Goal: Task Accomplishment & Management: Manage account settings

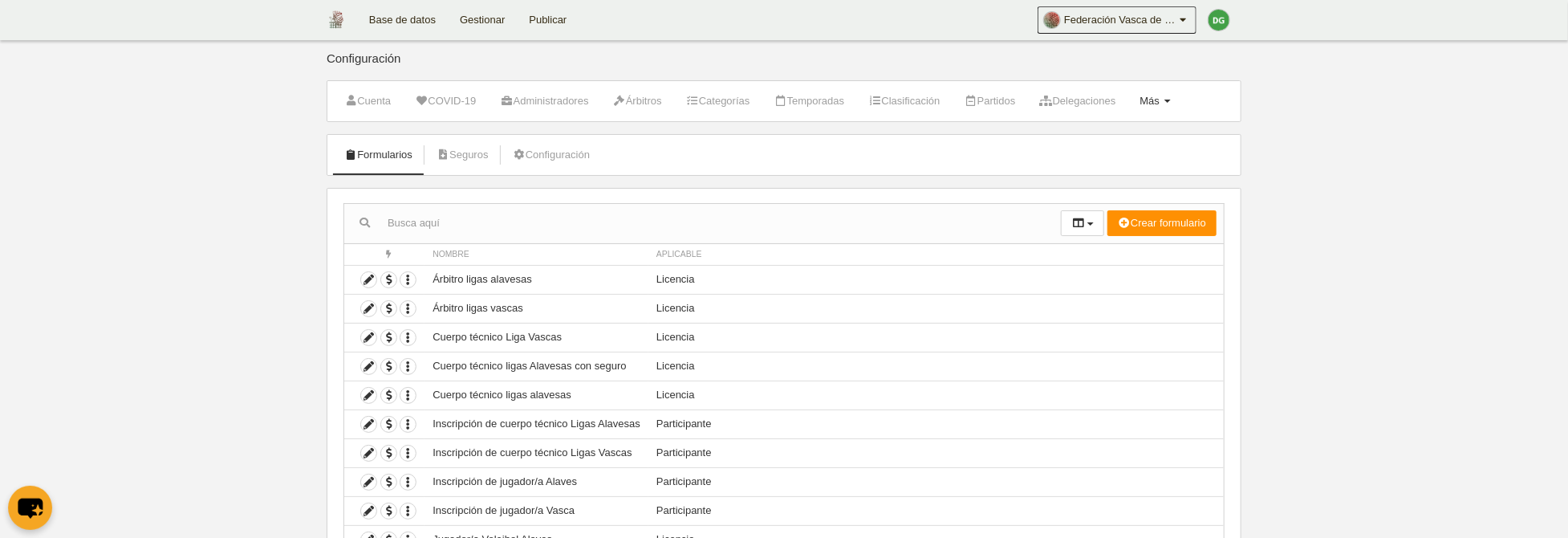
click at [1160, 96] on span "Más" at bounding box center [1149, 100] width 20 height 12
click at [1098, 220] on link "Reglas de numeración" at bounding box center [1103, 217] width 149 height 26
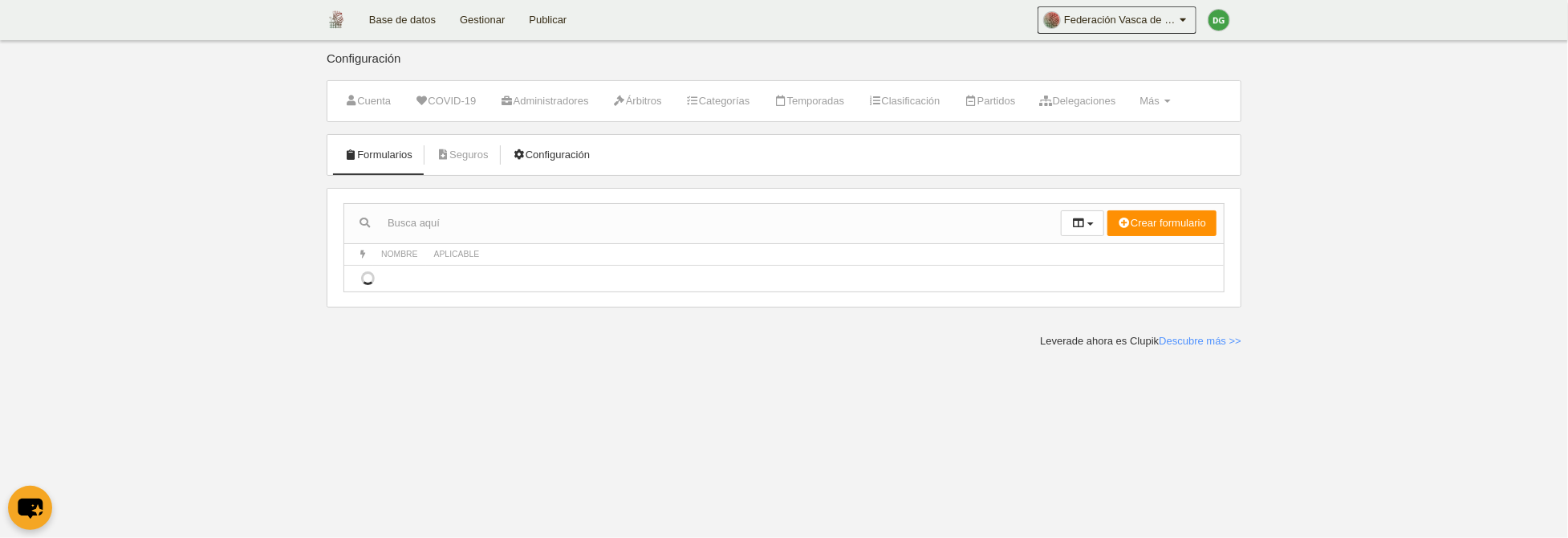
click at [554, 152] on link "Configuración" at bounding box center [552, 155] width 94 height 24
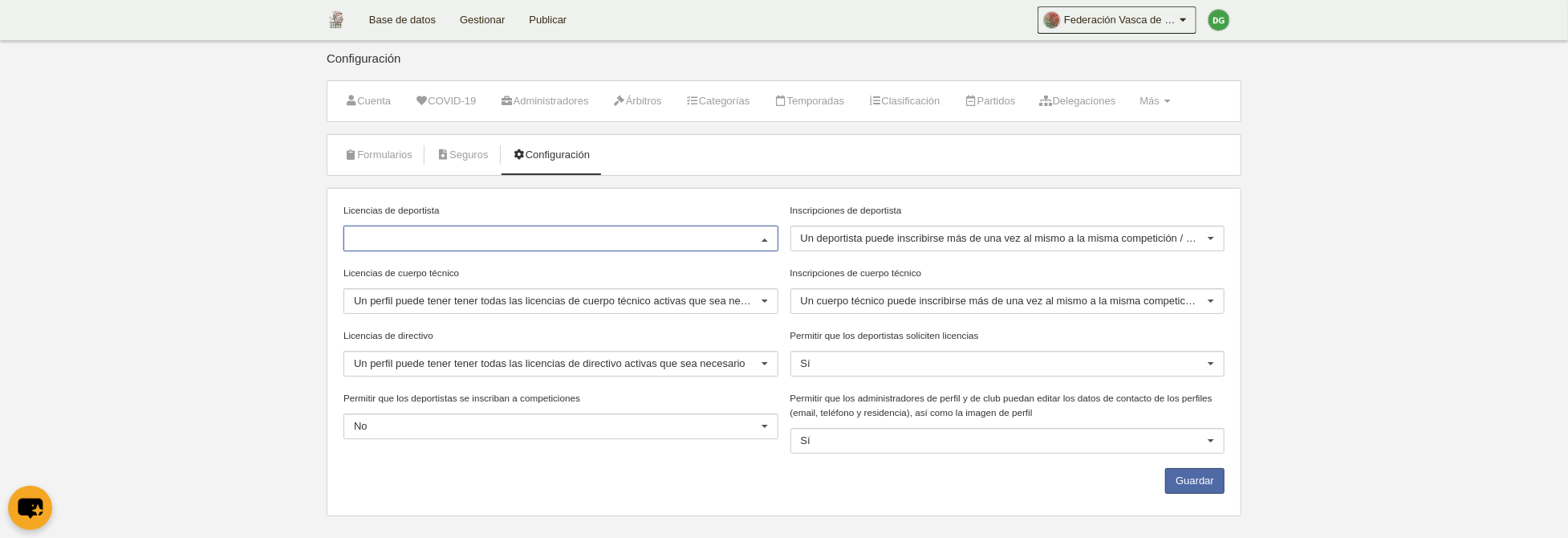
click at [756, 235] on div at bounding box center [765, 239] width 26 height 26
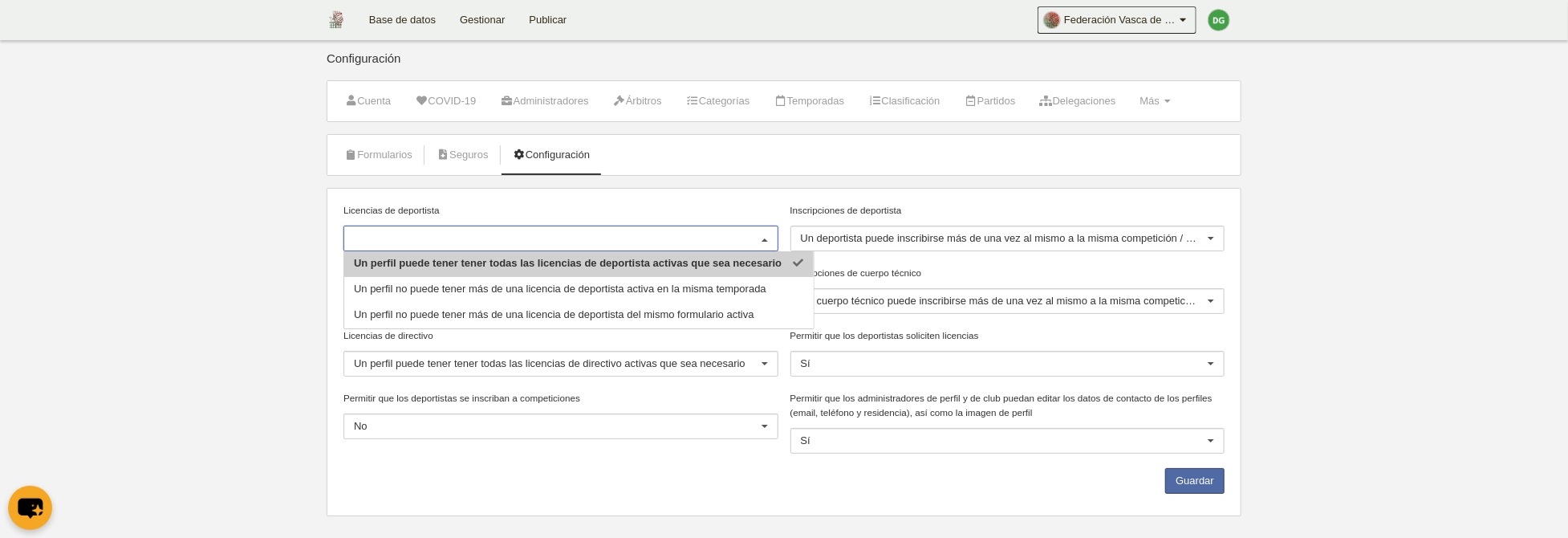
click at [758, 232] on div at bounding box center [765, 239] width 26 height 26
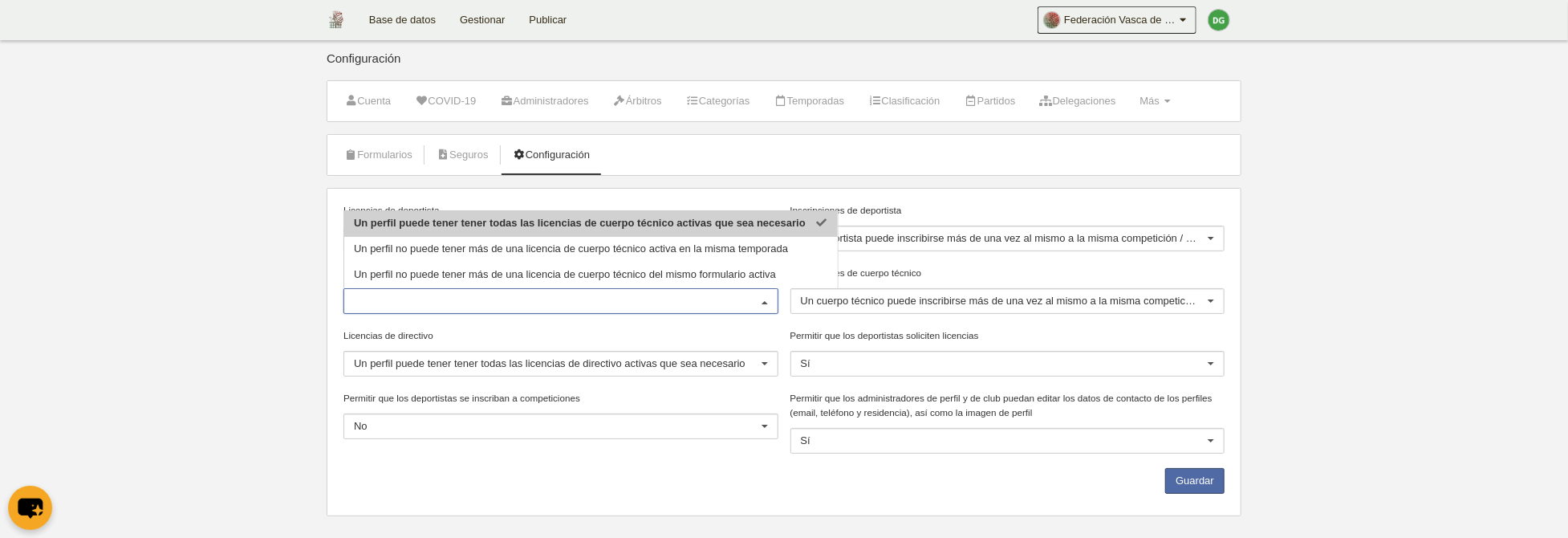
click at [762, 301] on div at bounding box center [765, 301] width 26 height 26
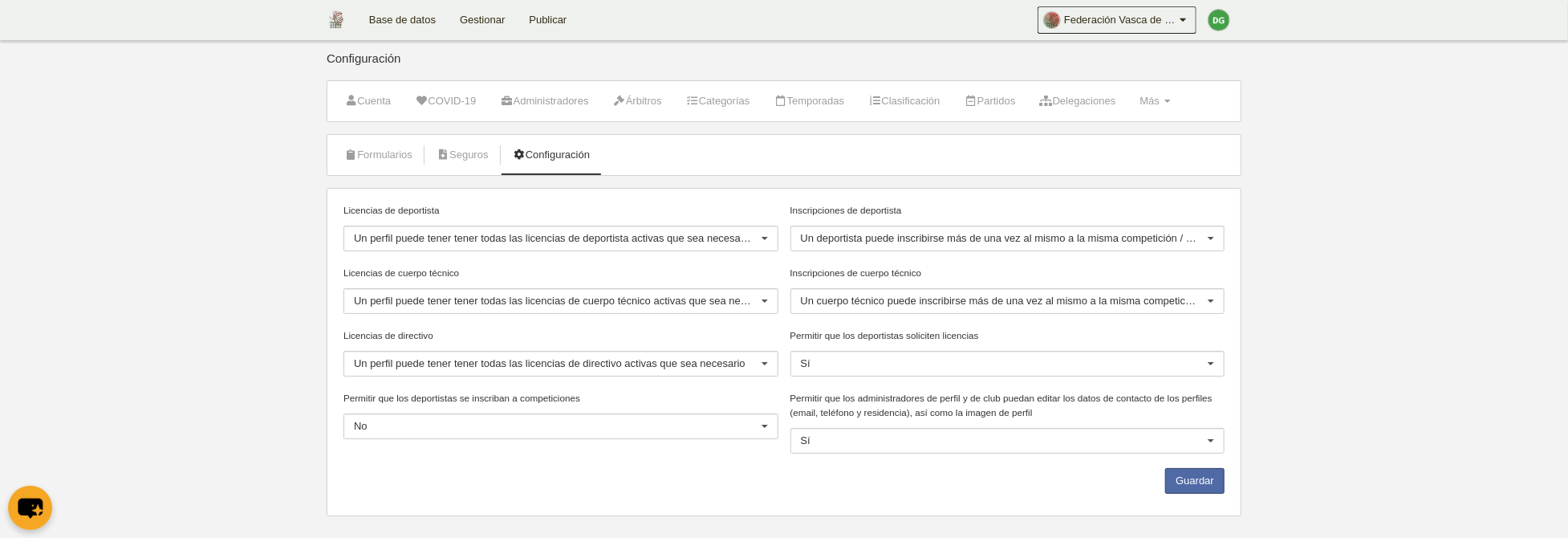
click at [762, 301] on div at bounding box center [765, 301] width 26 height 26
click at [1210, 237] on div at bounding box center [1211, 239] width 26 height 26
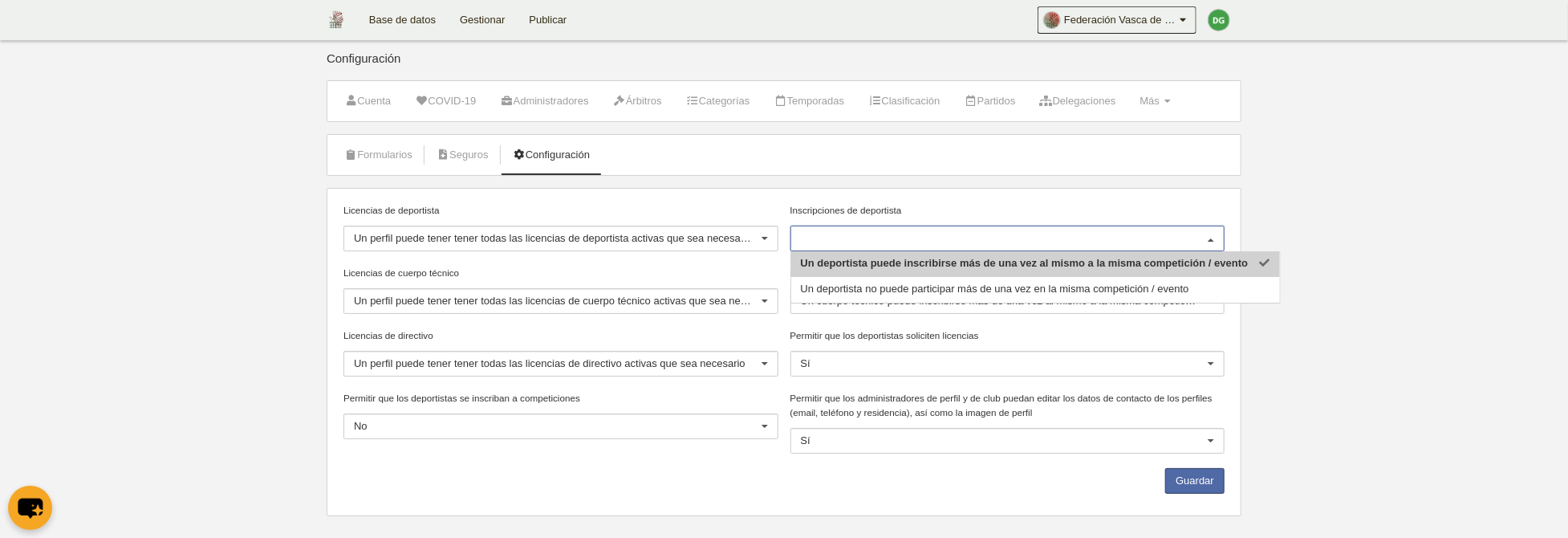
click at [1211, 236] on div at bounding box center [1211, 239] width 26 height 26
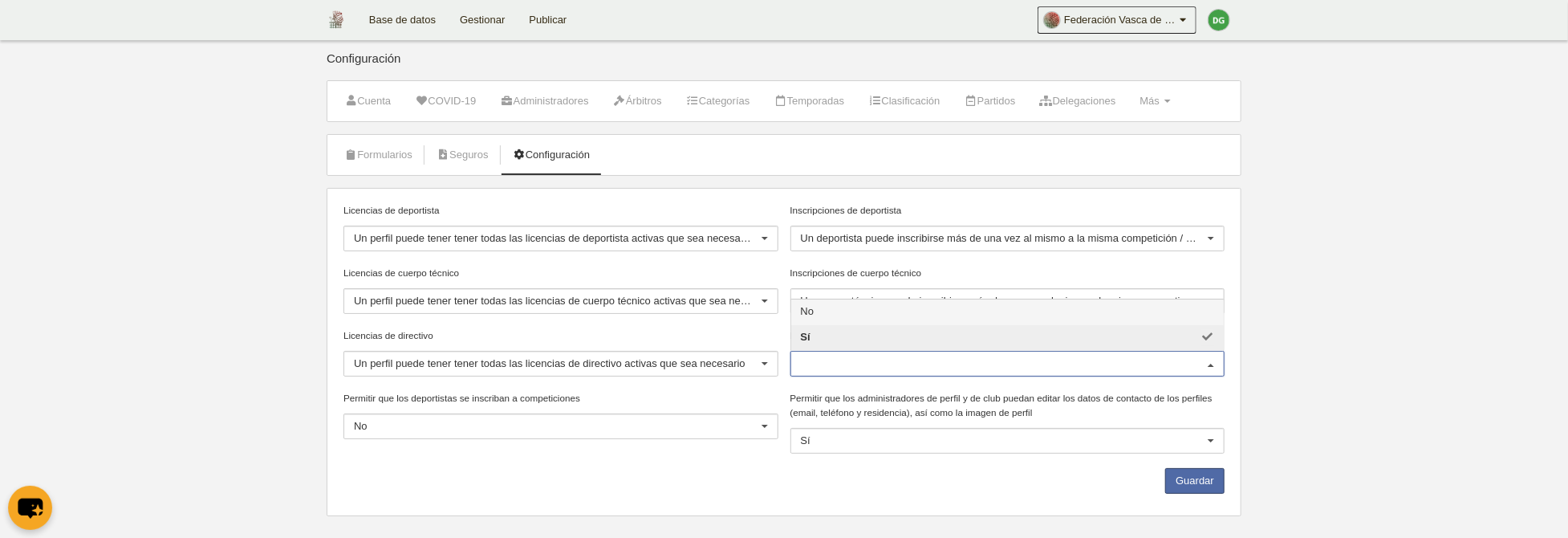
click at [1206, 355] on div at bounding box center [1211, 364] width 26 height 26
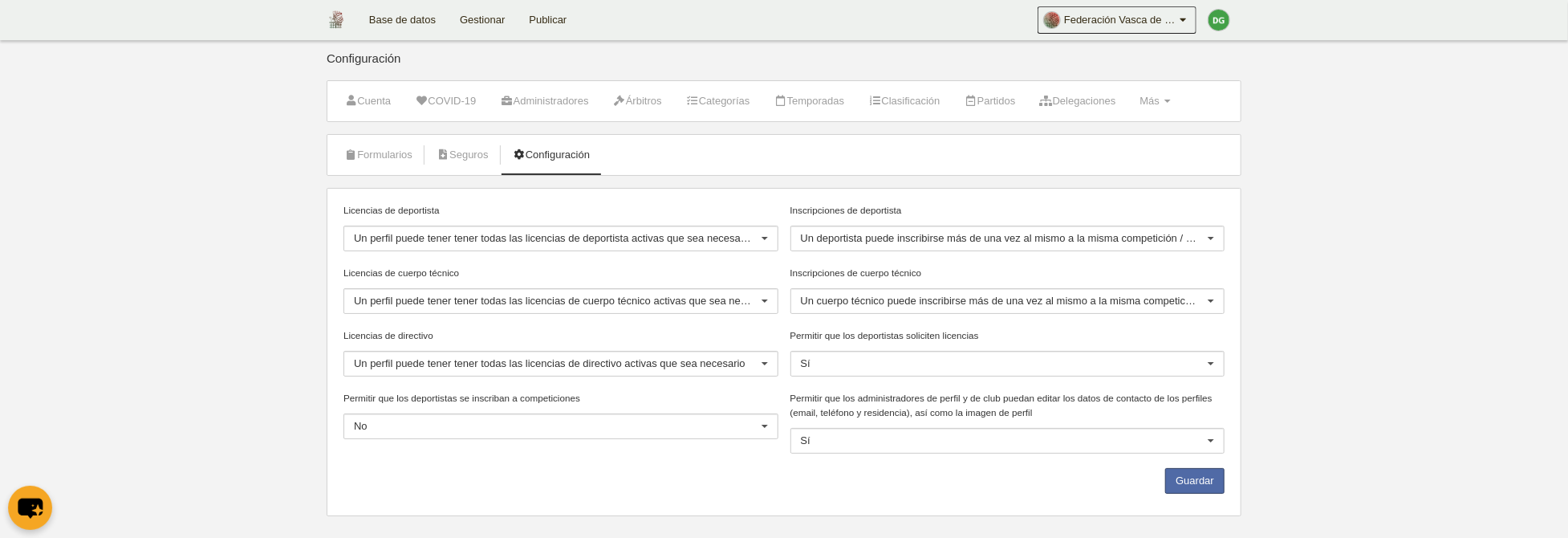
click at [1207, 355] on div at bounding box center [1211, 364] width 26 height 26
click at [1190, 479] on button "Guardar" at bounding box center [1195, 481] width 60 height 26
click at [486, 24] on link "Gestionar" at bounding box center [483, 20] width 69 height 40
